Goal: Find specific page/section: Find specific page/section

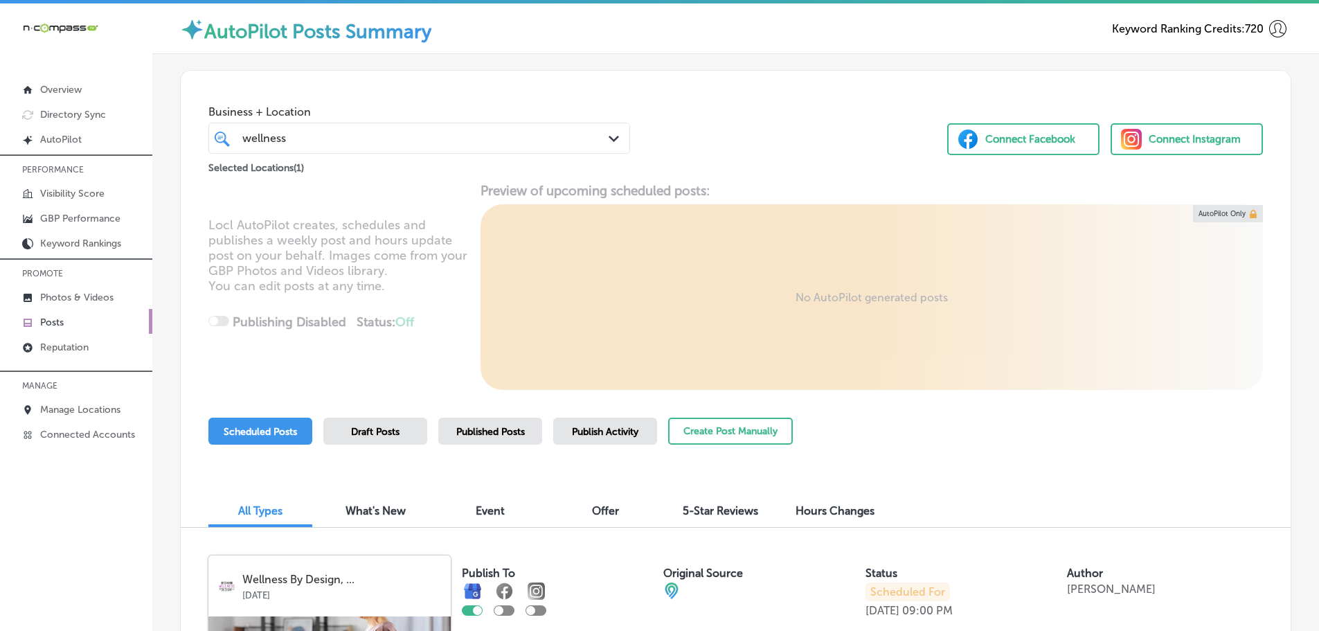
scroll to position [2622, 0]
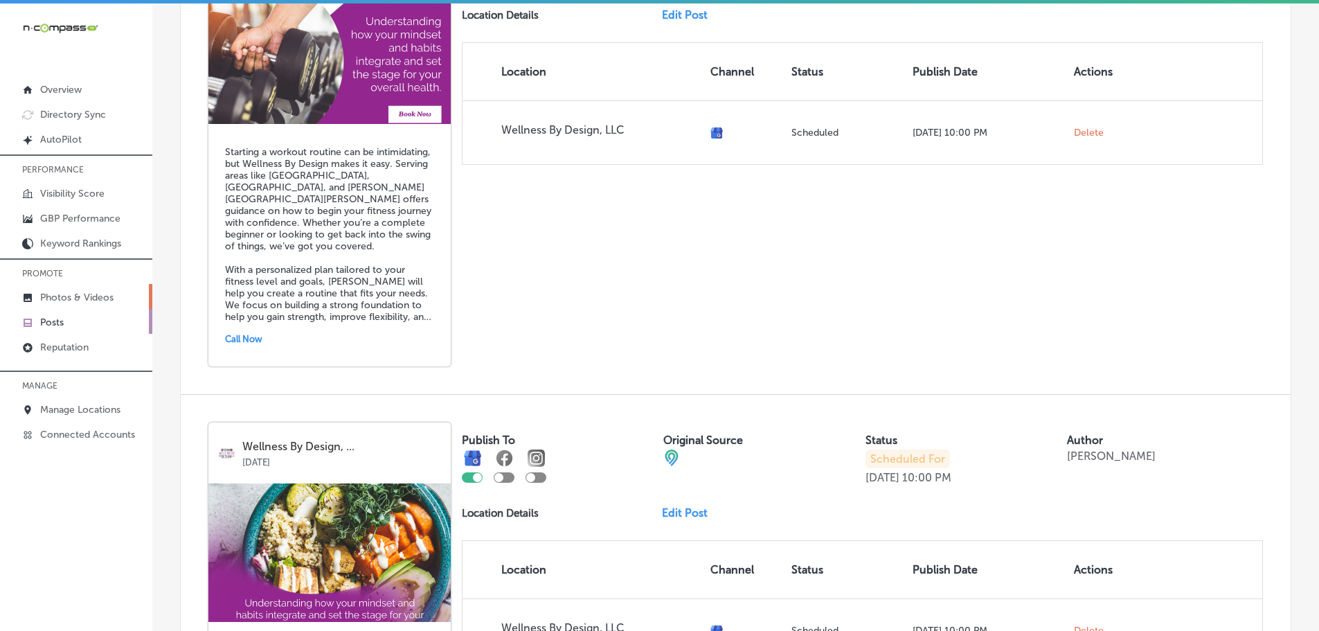
drag, startPoint x: 0, startPoint y: 0, endPoint x: 78, endPoint y: 300, distance: 309.6
click at [78, 300] on p "Photos & Videos" at bounding box center [76, 297] width 73 height 12
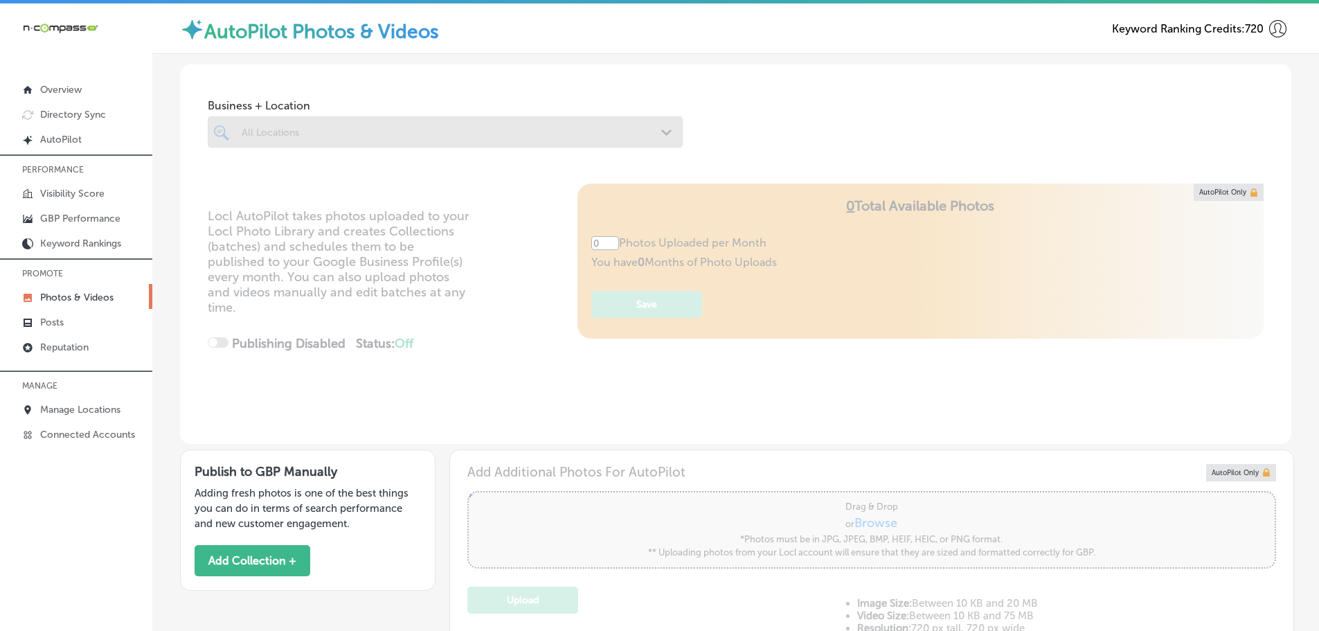
type input "5"
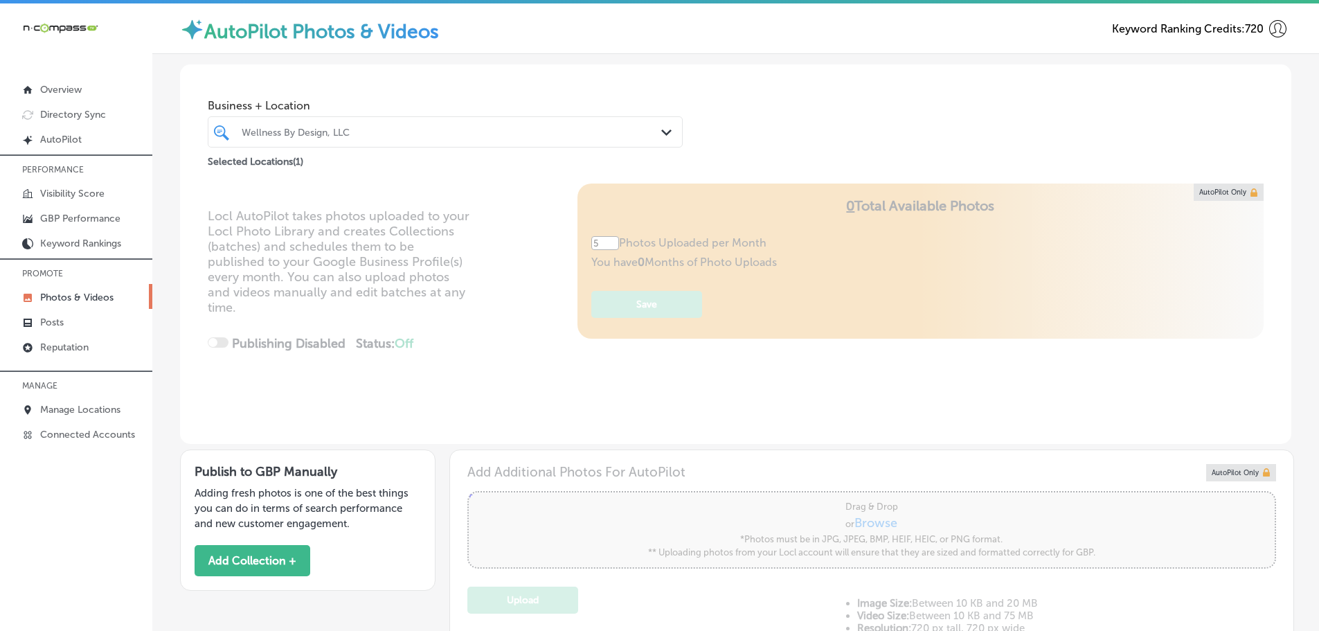
click at [663, 134] on polygon at bounding box center [666, 132] width 10 height 6
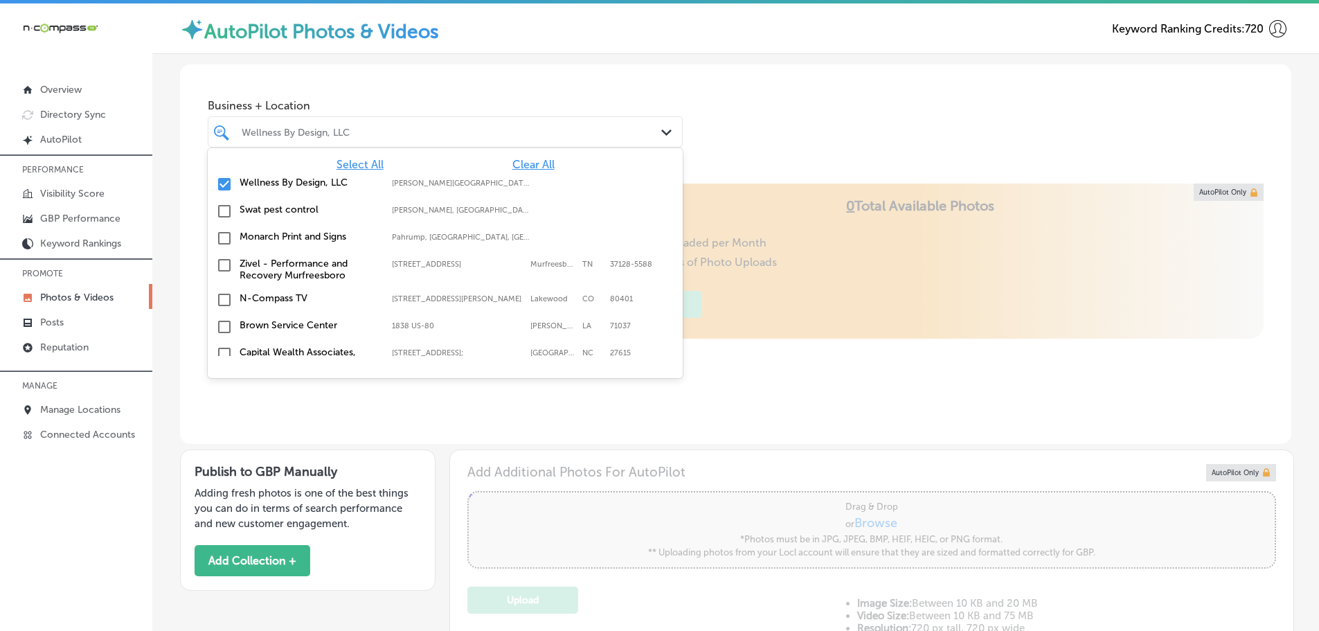
click at [525, 161] on span "Clear All" at bounding box center [533, 164] width 42 height 13
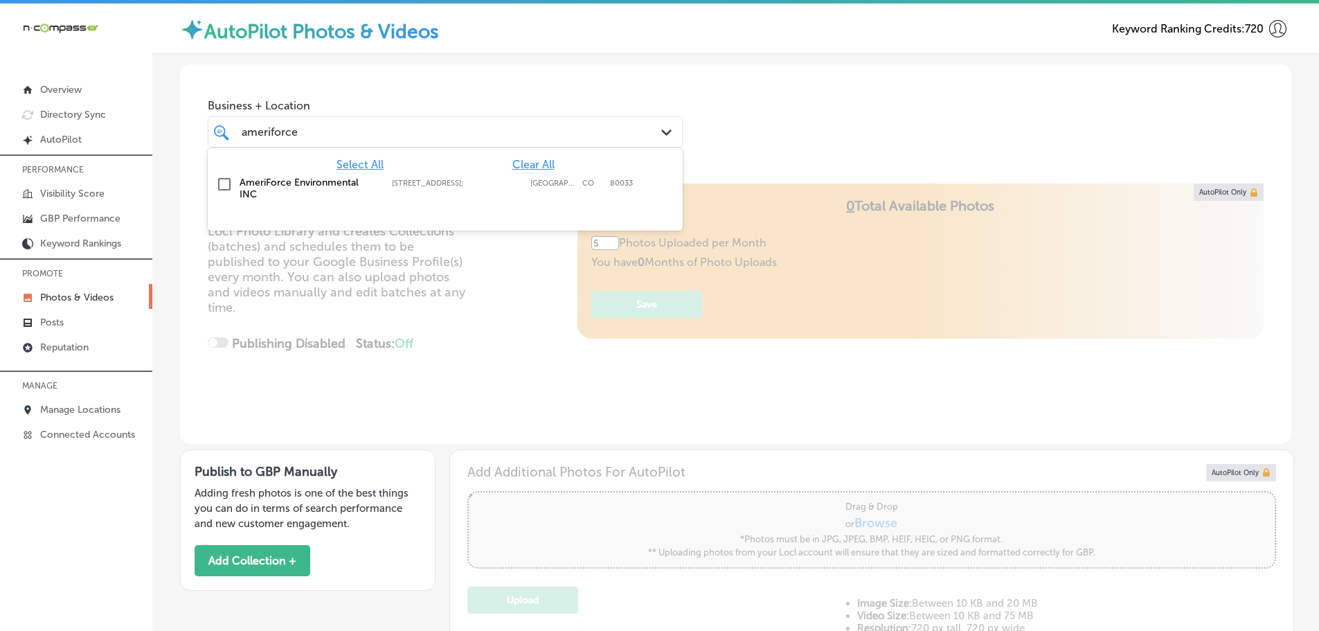
click at [384, 179] on div "AmeriForce Environmental INC [STREET_ADDRESS] [STREET_ADDRESS]" at bounding box center [413, 189] width 346 height 24
type input "ameriforce"
click at [765, 161] on div "Business + Location option [STREET_ADDRESS]; , selected. option [STREET_ADDRESS…" at bounding box center [735, 116] width 1111 height 105
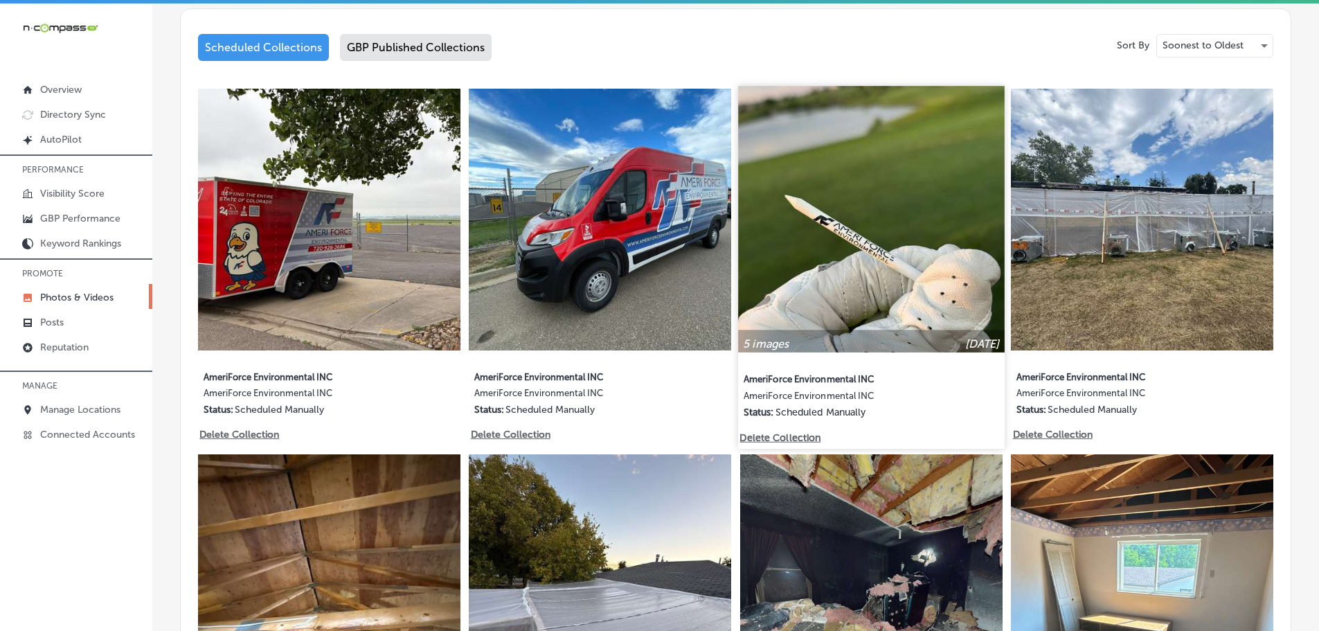
scroll to position [692, 0]
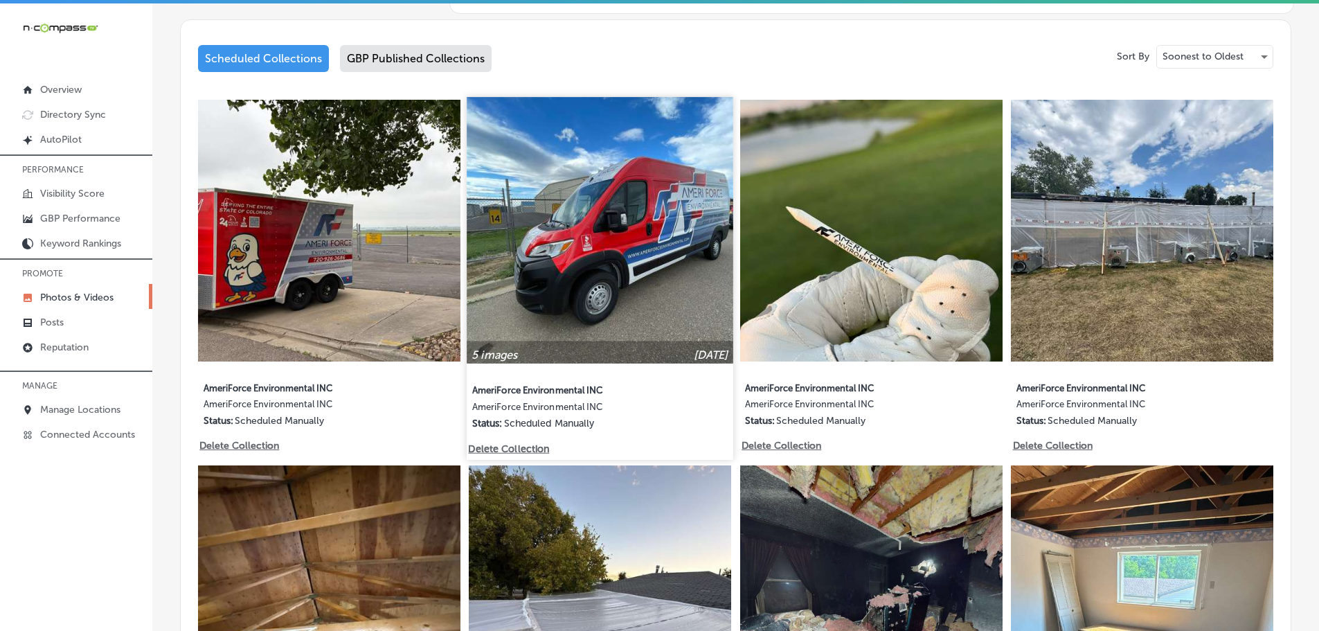
click at [651, 286] on img at bounding box center [600, 230] width 266 height 266
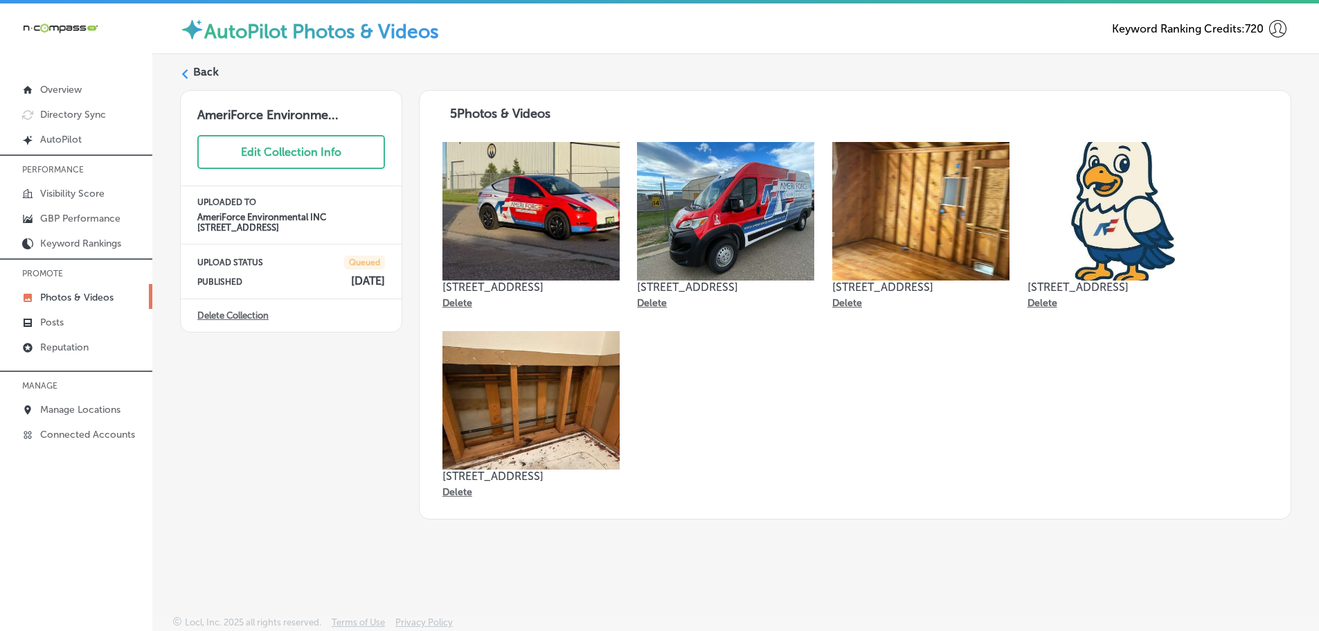
click at [186, 78] on polygon at bounding box center [185, 74] width 6 height 10
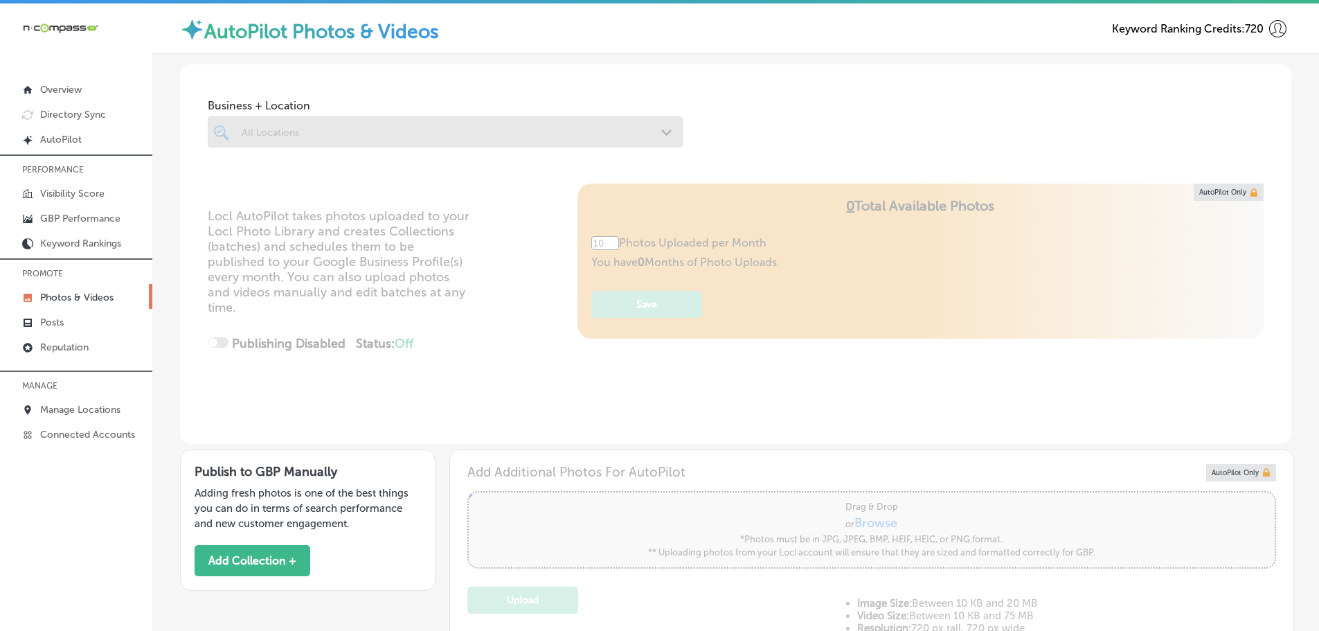
type input "5"
